Goal: Task Accomplishment & Management: Use online tool/utility

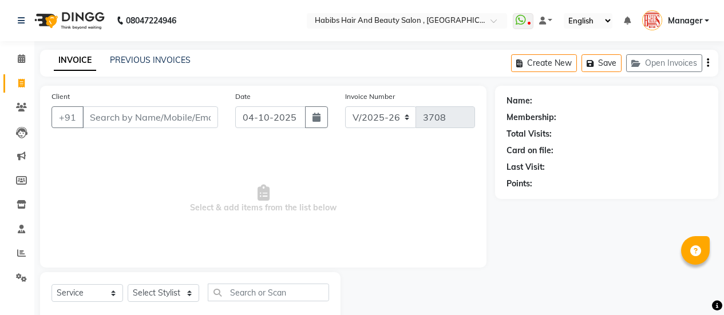
select select "5651"
select select "service"
click at [20, 105] on icon at bounding box center [21, 107] width 11 height 9
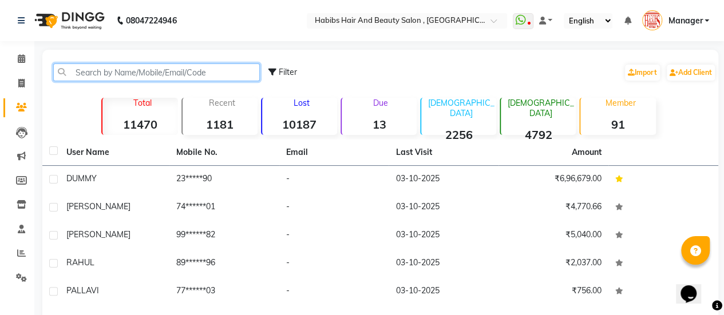
click at [134, 69] on input "text" at bounding box center [156, 73] width 207 height 18
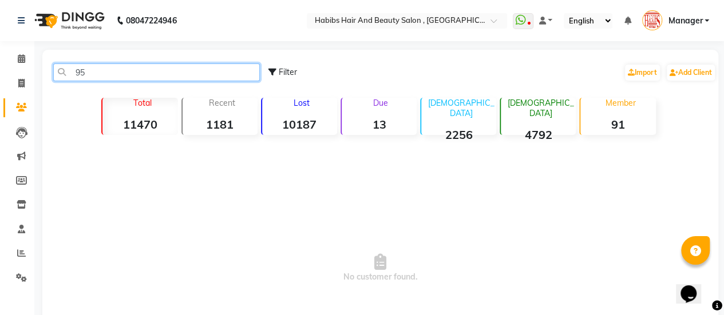
type input "9"
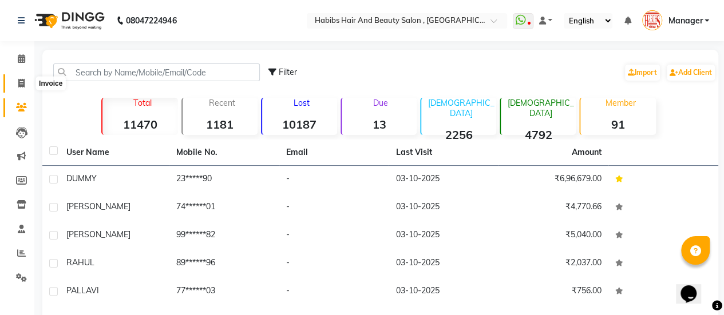
click at [19, 80] on icon at bounding box center [21, 83] width 6 height 9
select select "5651"
select select "service"
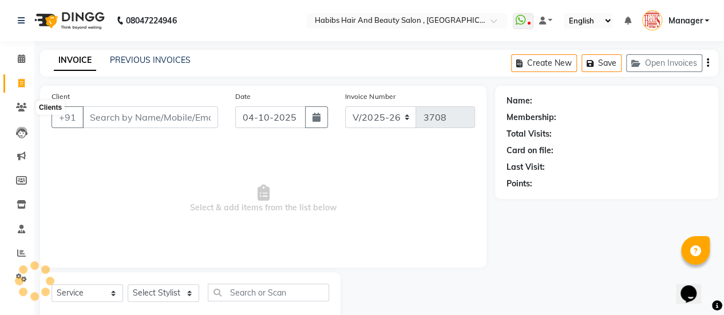
scroll to position [28, 0]
